Goal: Find specific page/section: Find specific page/section

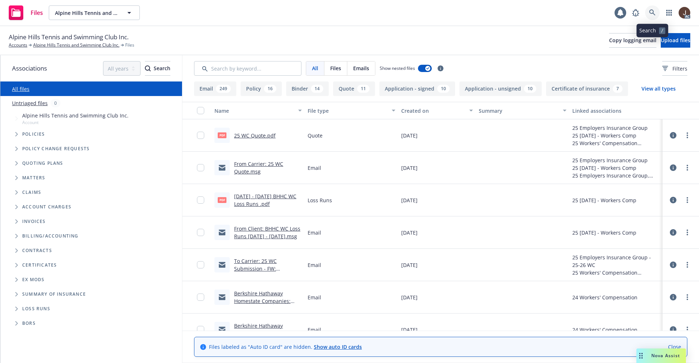
click at [652, 12] on icon at bounding box center [652, 12] width 7 height 7
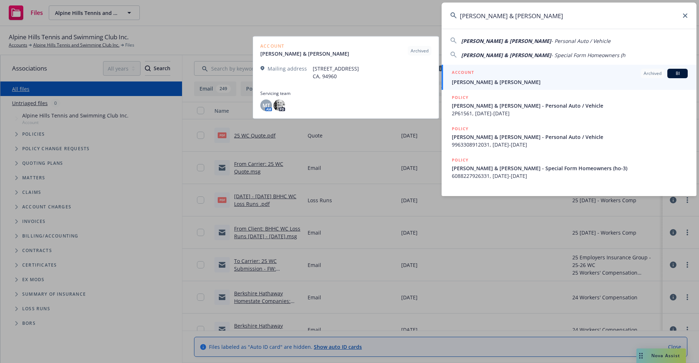
type input "[PERSON_NAME] & [PERSON_NAME]"
click at [502, 80] on span "[PERSON_NAME] & [PERSON_NAME]" at bounding box center [570, 82] width 236 height 8
